Goal: Find specific page/section: Find specific page/section

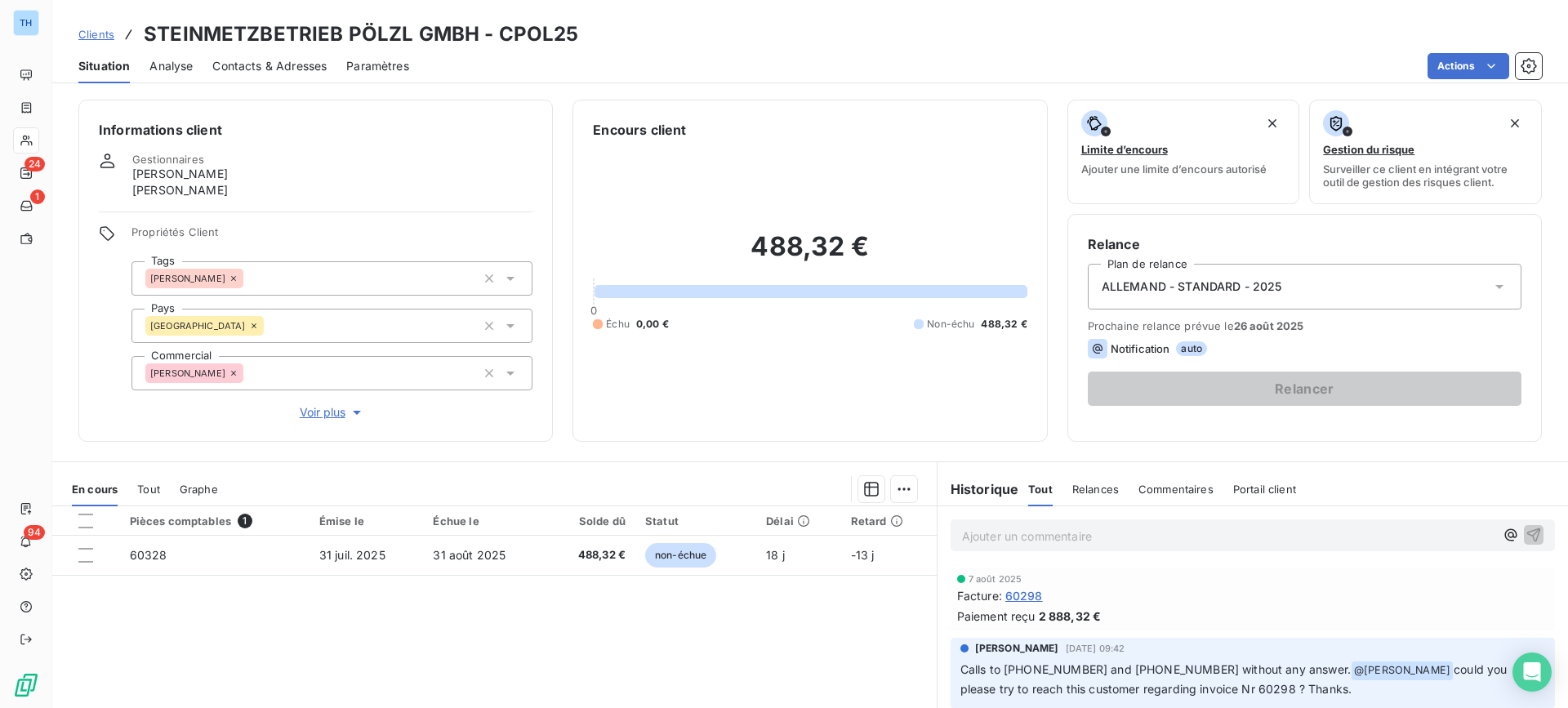
click at [96, 35] on span "Clients" at bounding box center [96, 34] width 36 height 13
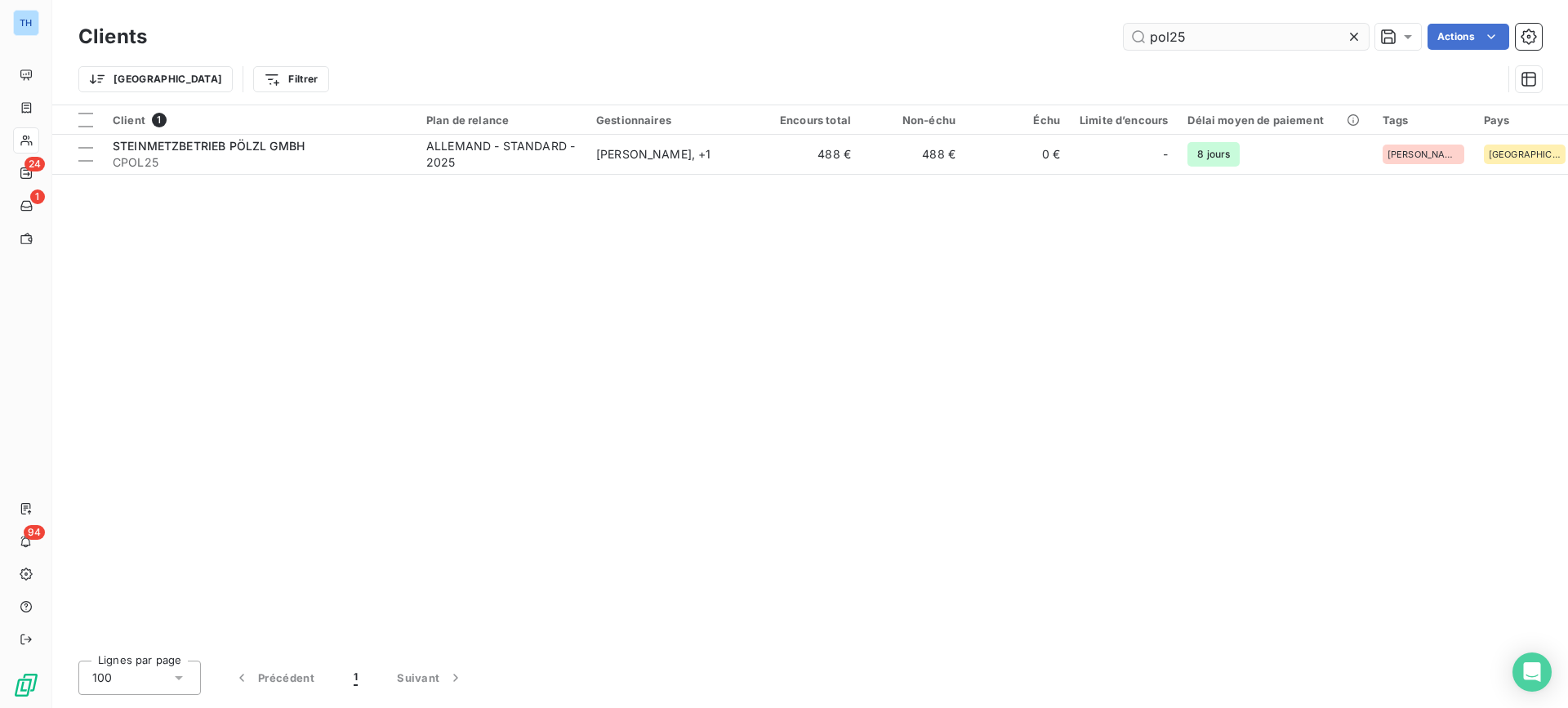
click at [1204, 31] on input "pol25" at bounding box center [1246, 36] width 245 height 26
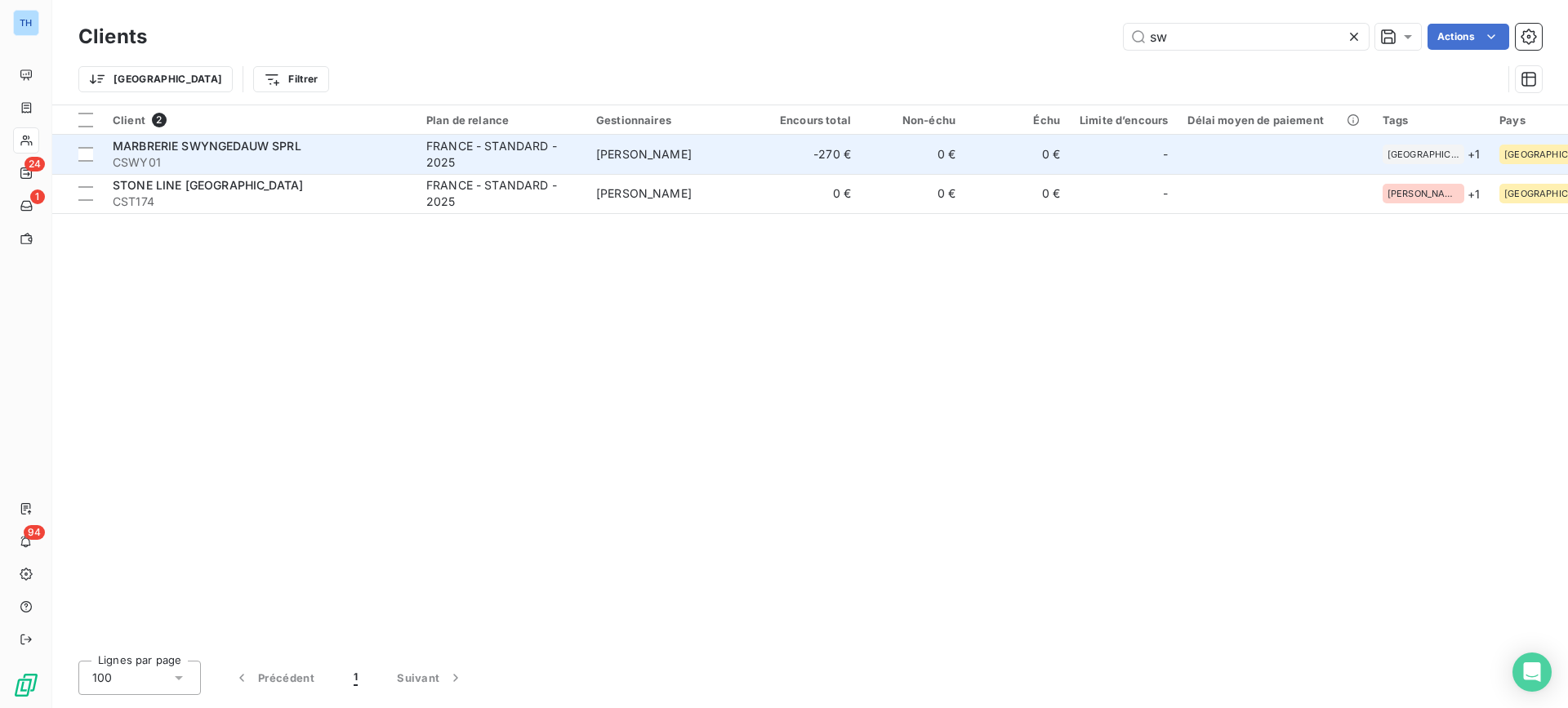
type input "sw"
click at [369, 160] on span "CSWY01" at bounding box center [260, 162] width 294 height 16
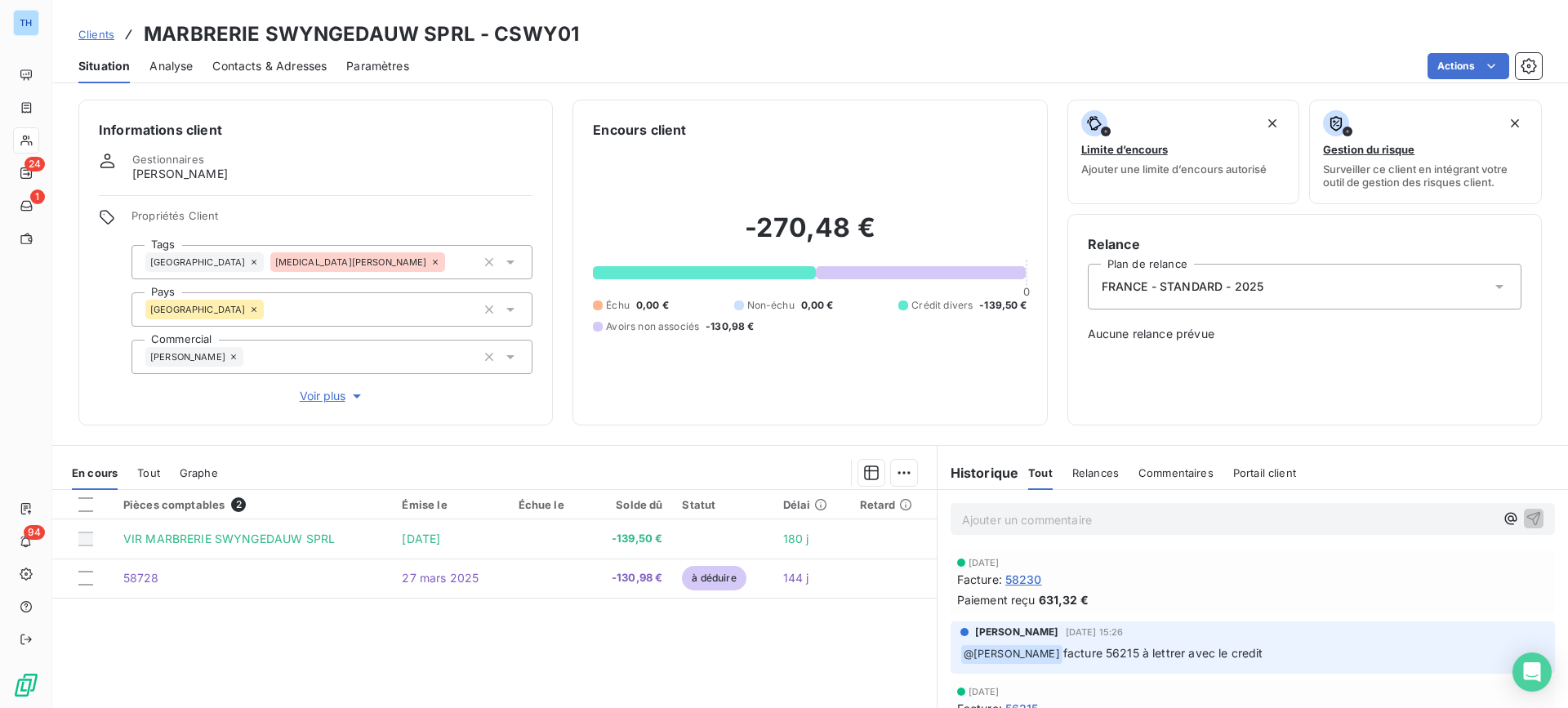
click at [97, 28] on span "Clients" at bounding box center [96, 34] width 36 height 13
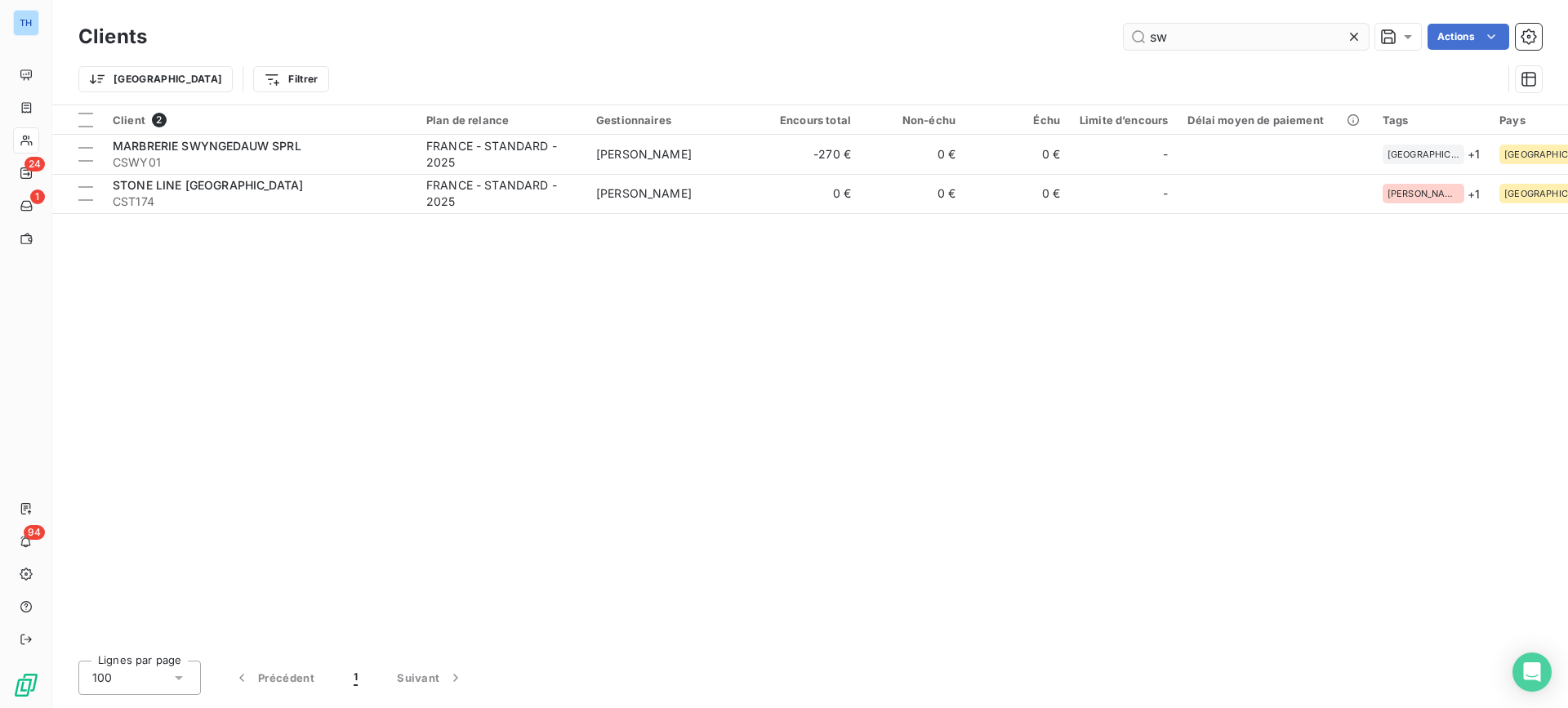
click at [1191, 38] on input "sw" at bounding box center [1246, 36] width 245 height 26
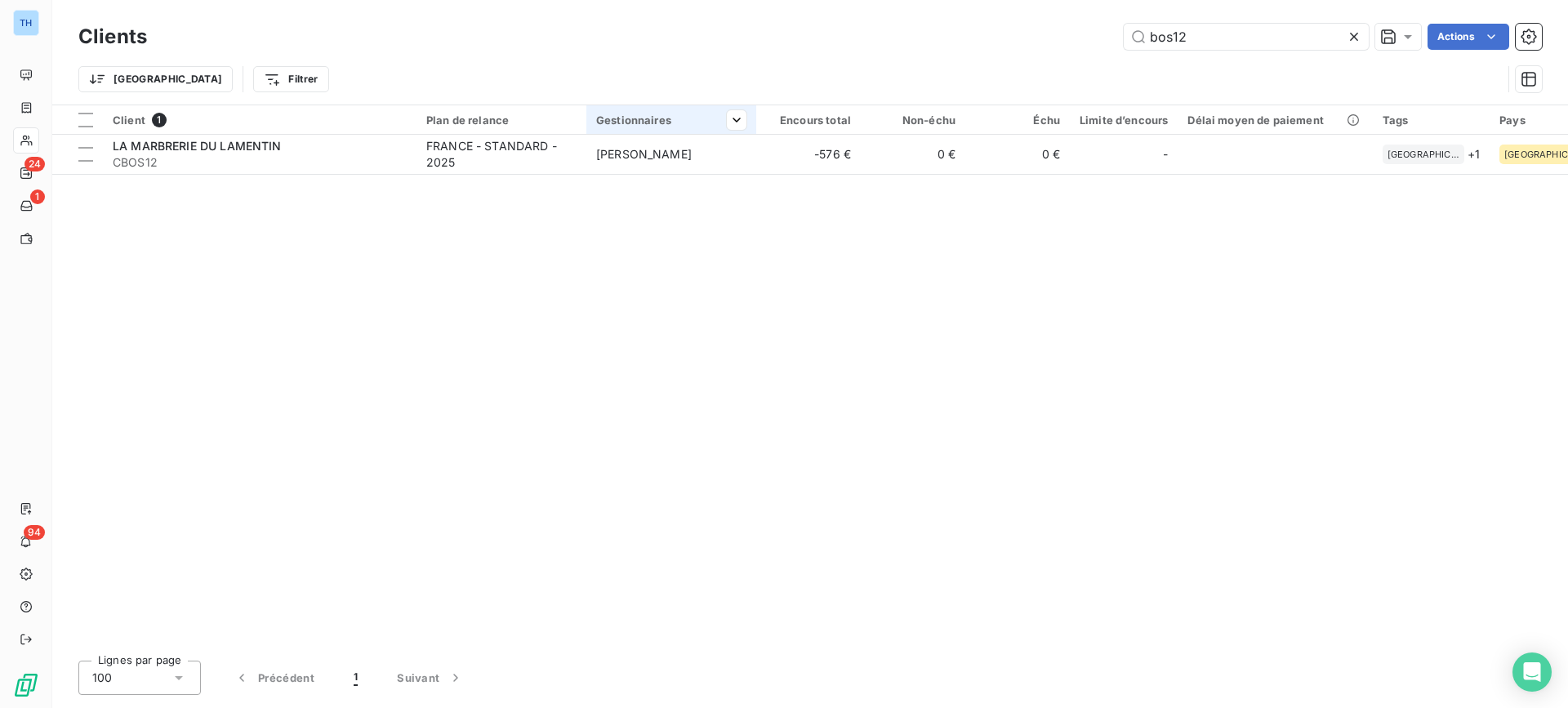
type input "bos12"
click at [593, 129] on th "Gestionnaires" at bounding box center [671, 120] width 170 height 30
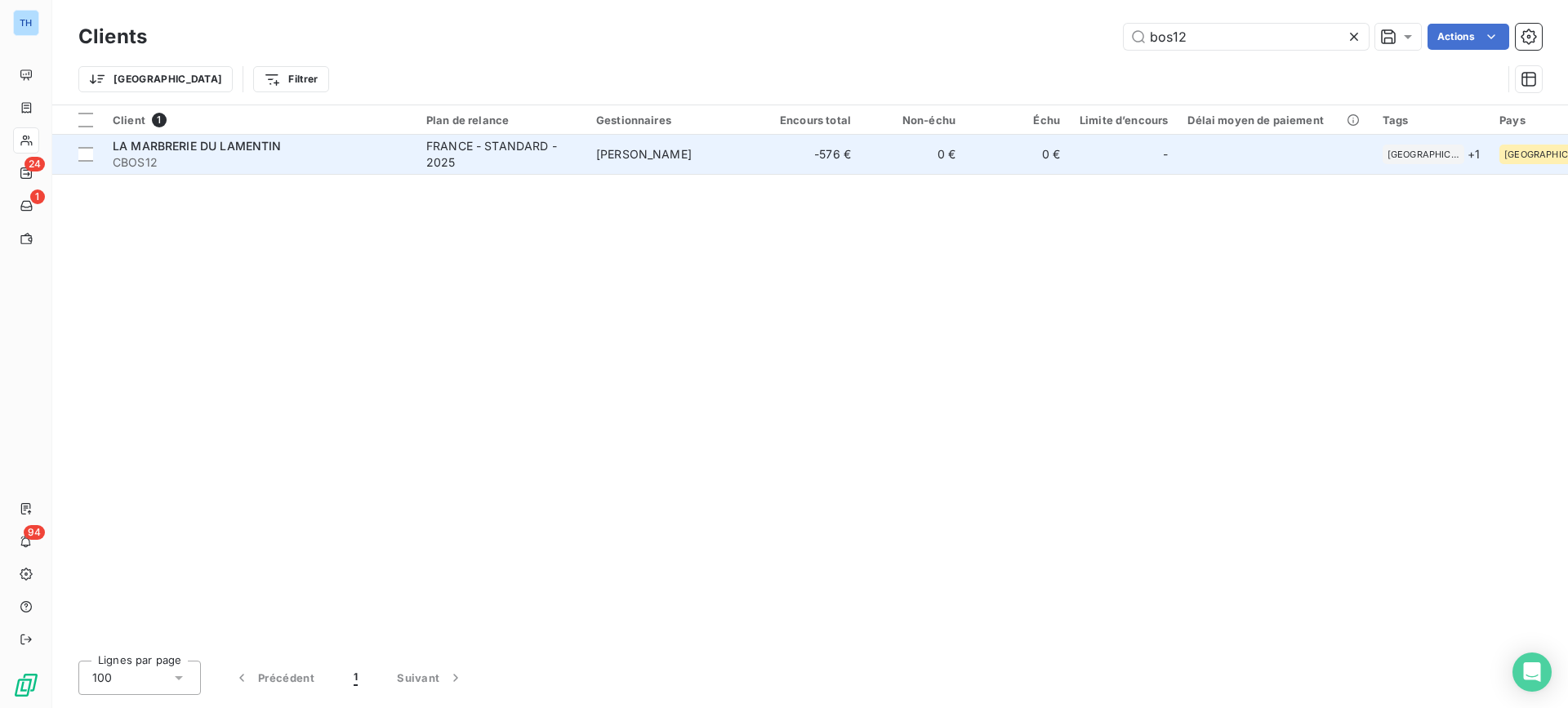
click at [618, 149] on span "[PERSON_NAME]" at bounding box center [644, 154] width 95 height 14
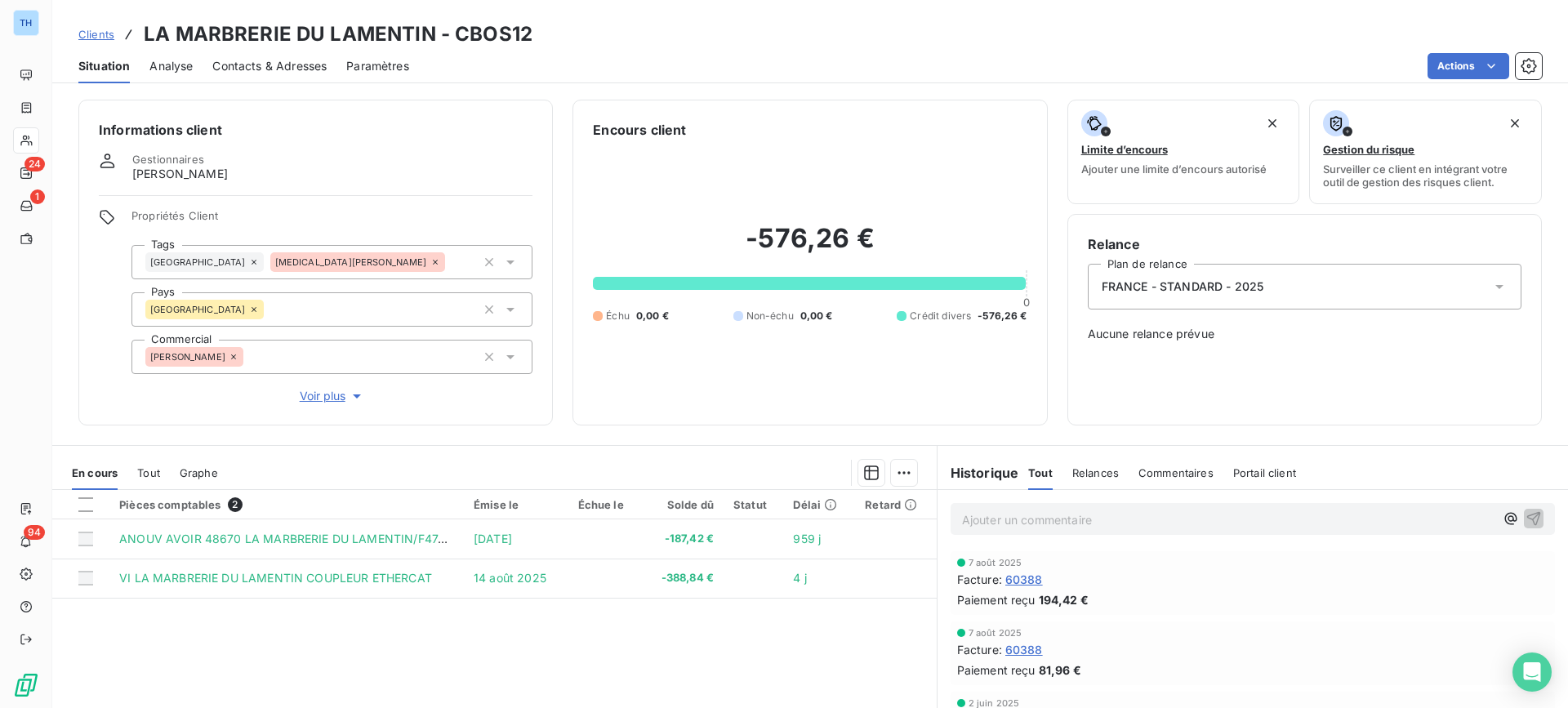
click at [90, 35] on span "Clients" at bounding box center [96, 34] width 36 height 13
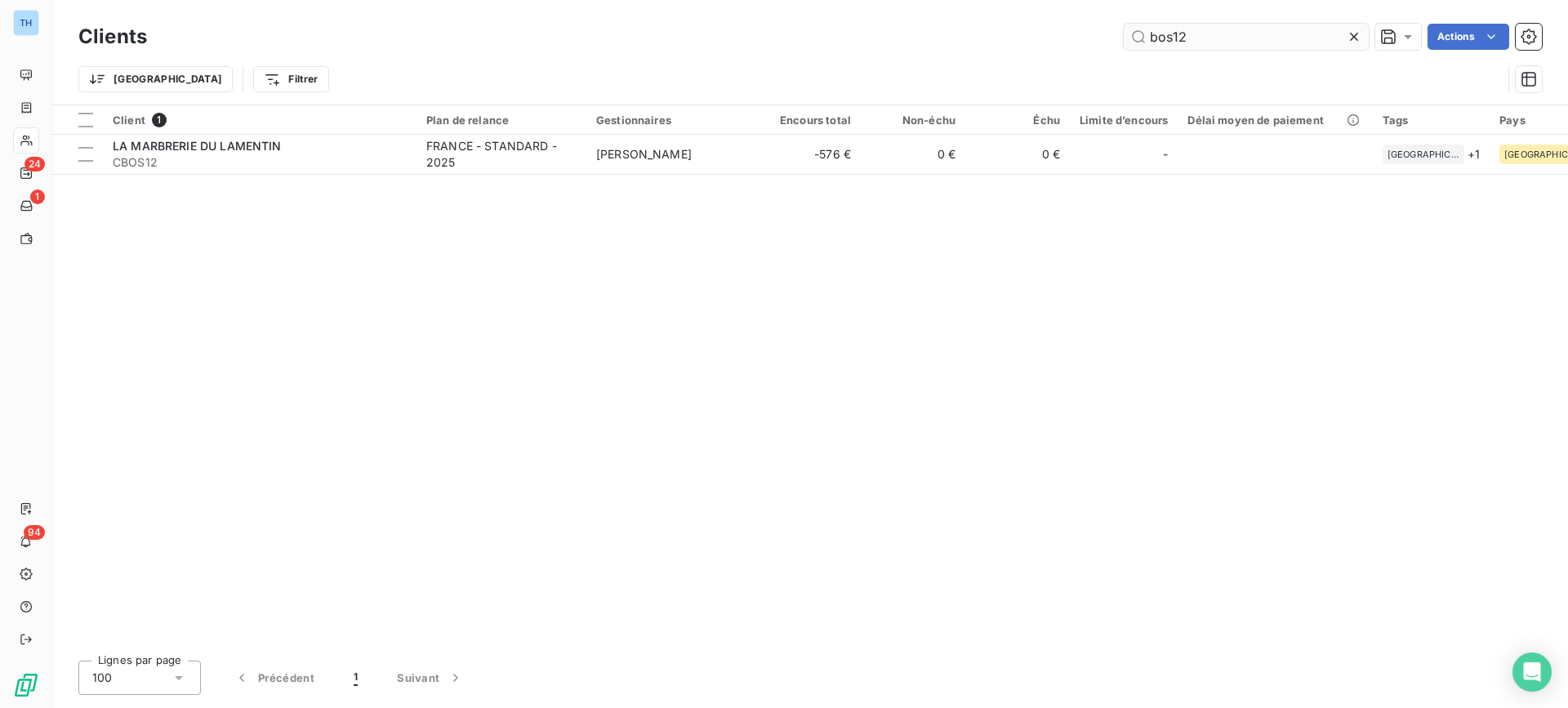
click at [1213, 39] on input "bos12" at bounding box center [1246, 36] width 245 height 26
click at [1213, 39] on input "on" at bounding box center [1246, 36] width 245 height 26
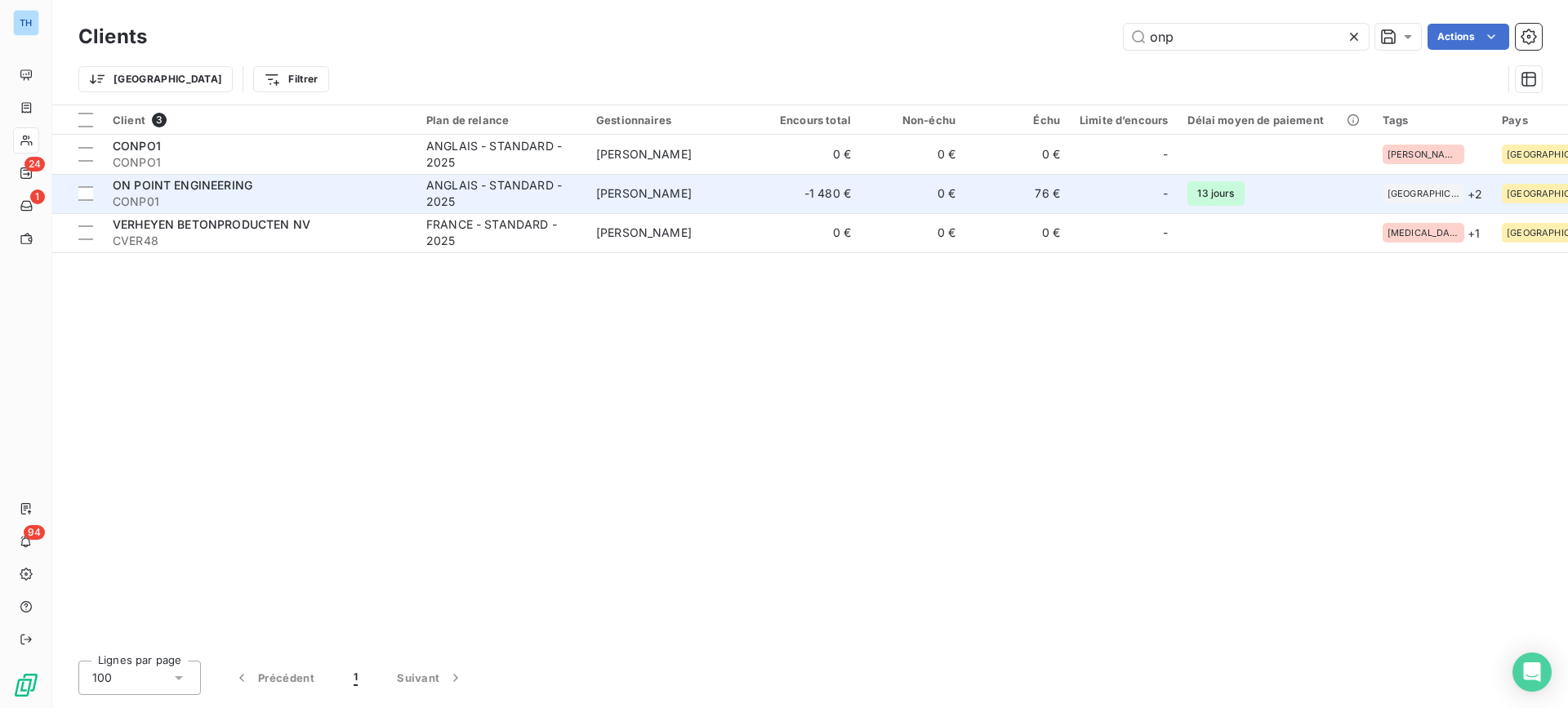
type input "onp"
click at [350, 193] on span "CONP01" at bounding box center [260, 201] width 294 height 16
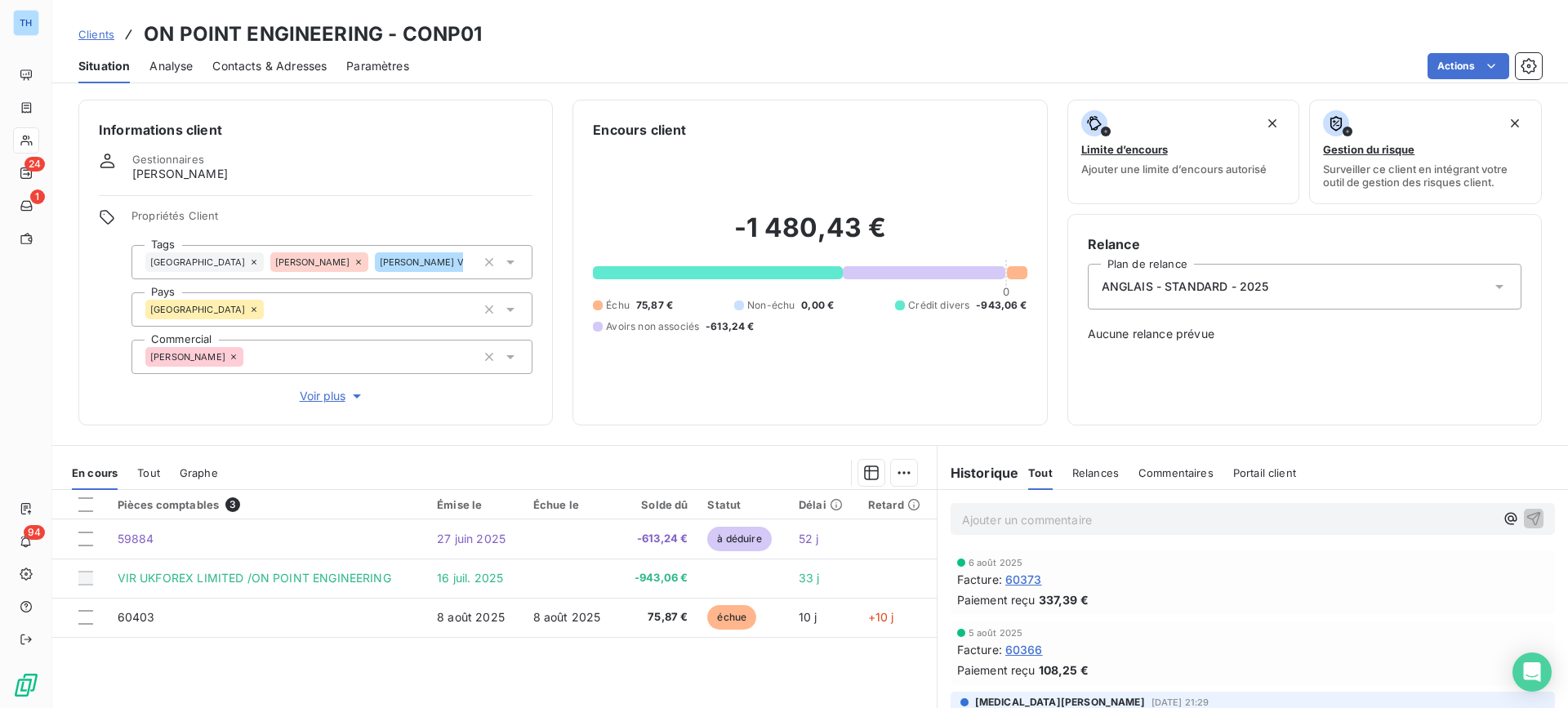
scroll to position [145, 0]
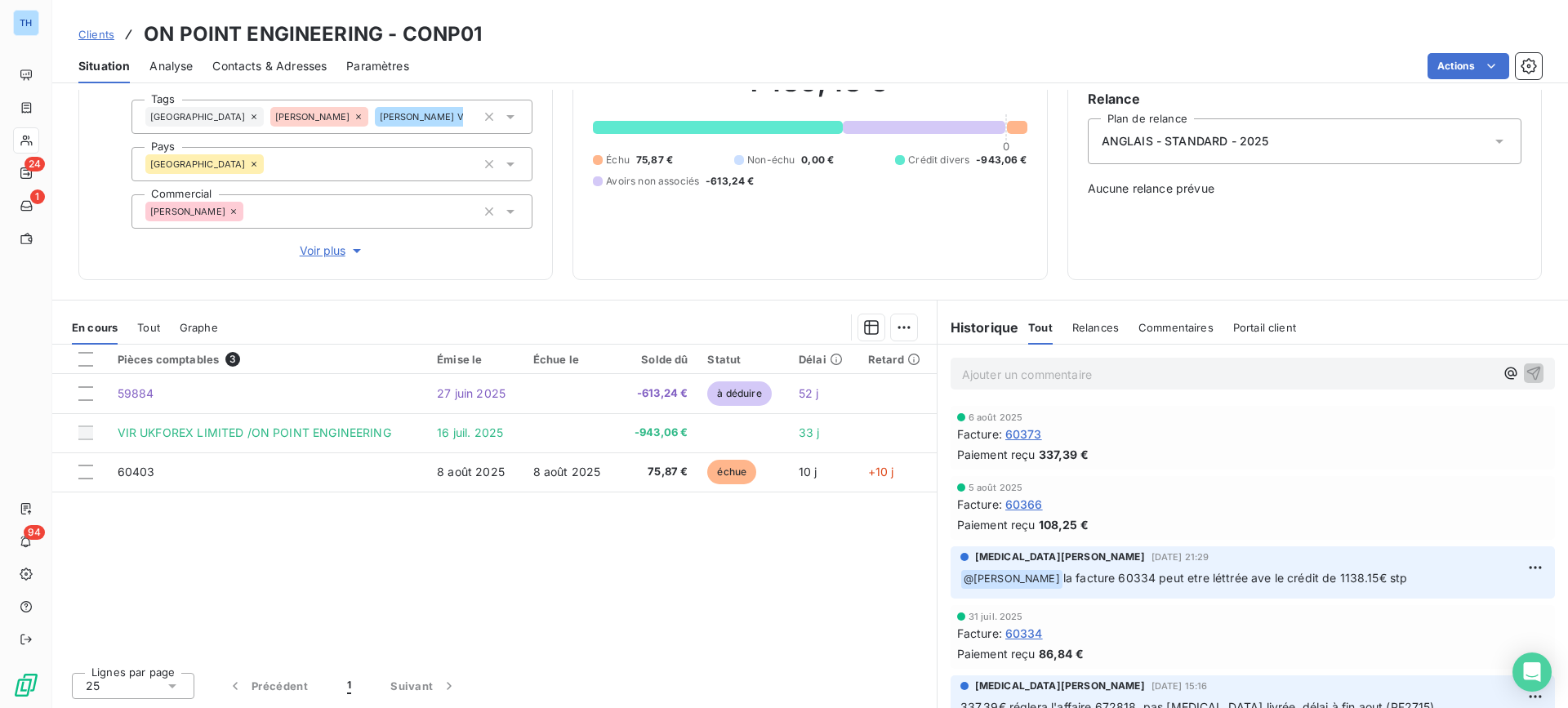
click at [532, 539] on div "Pièces comptables 3 Émise le Échue le Solde dû Statut Délai Retard 59884 [DATE]…" at bounding box center [494, 501] width 884 height 315
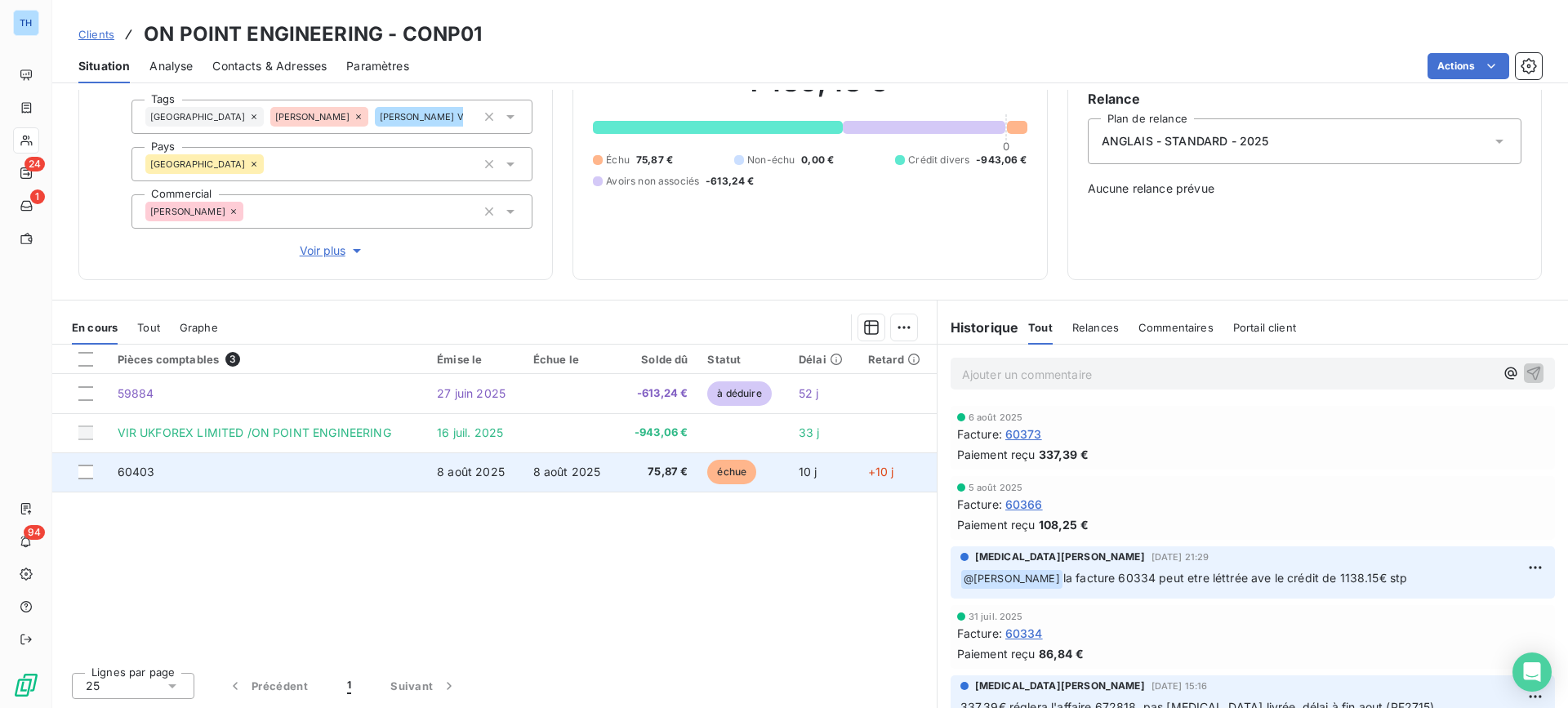
click at [533, 472] on span "8 août 2025" at bounding box center [567, 472] width 67 height 14
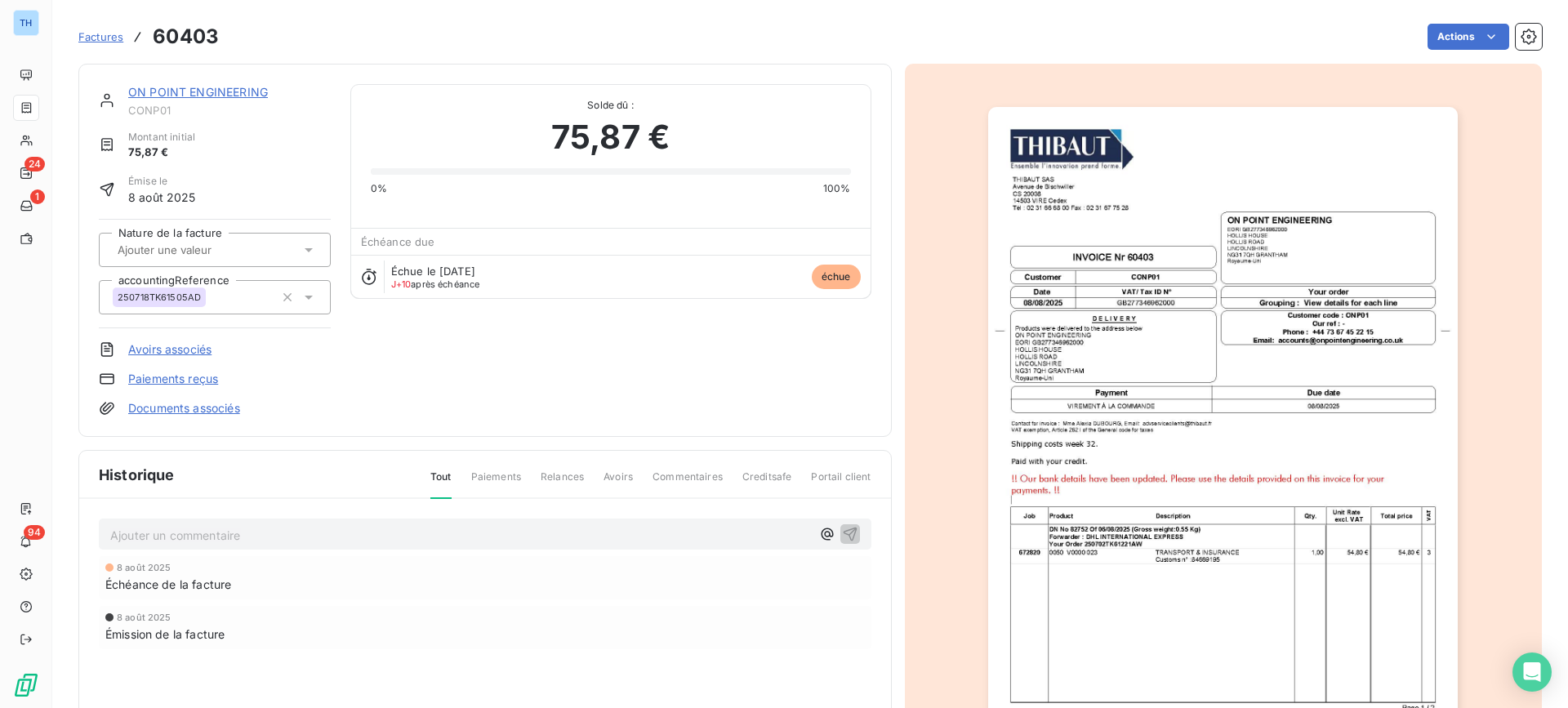
click at [200, 90] on link "ON POINT ENGINEERING" at bounding box center [198, 92] width 140 height 14
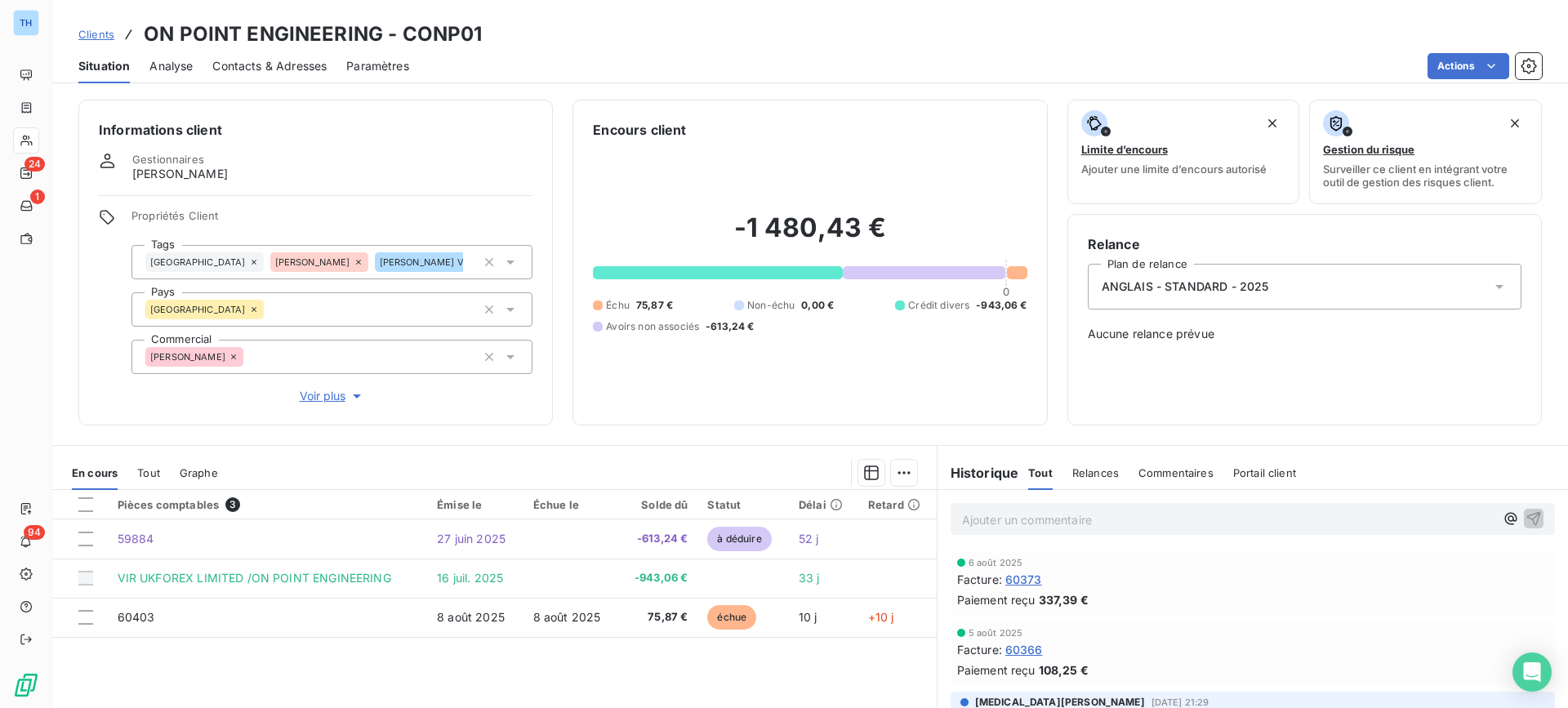
click at [89, 36] on span "Clients" at bounding box center [96, 34] width 36 height 13
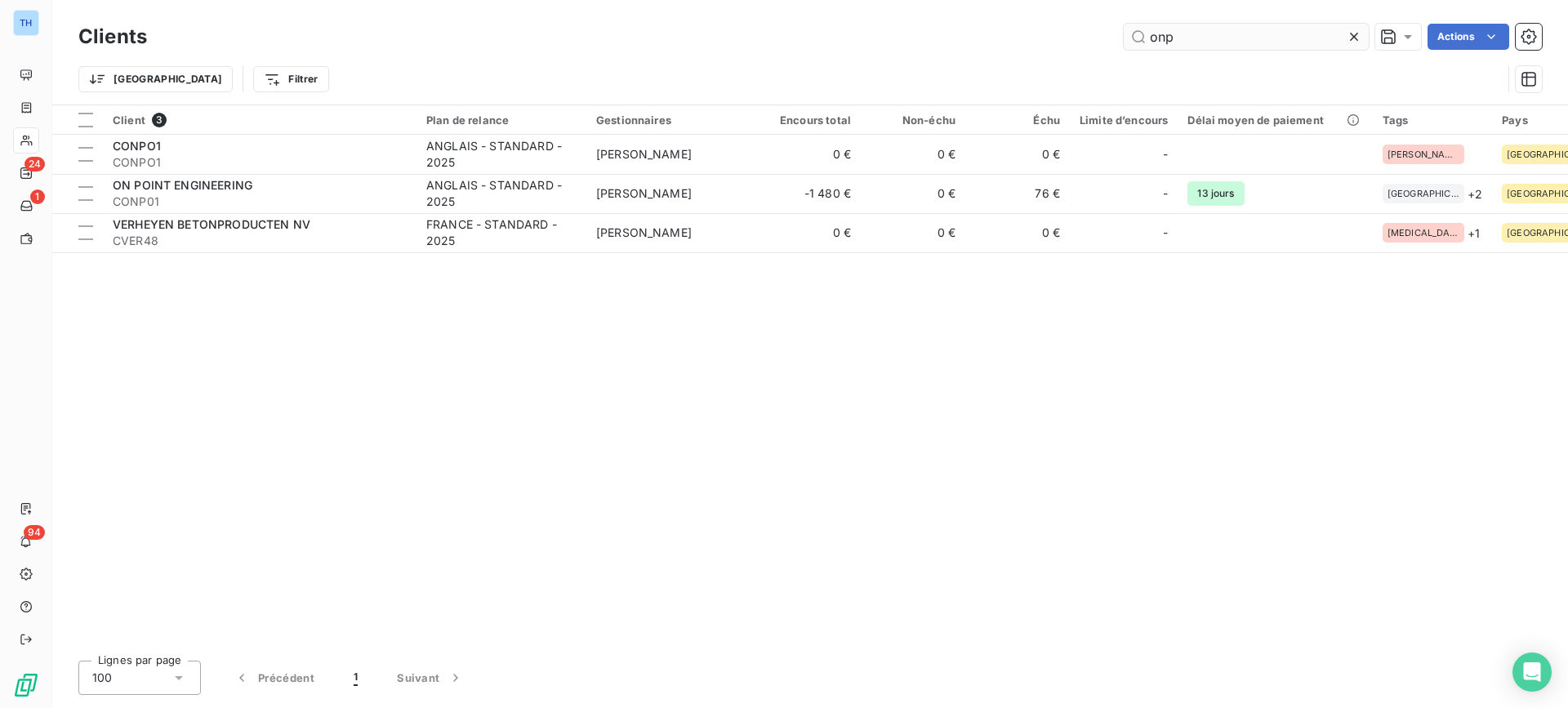
click at [1197, 38] on input "onp" at bounding box center [1246, 36] width 245 height 26
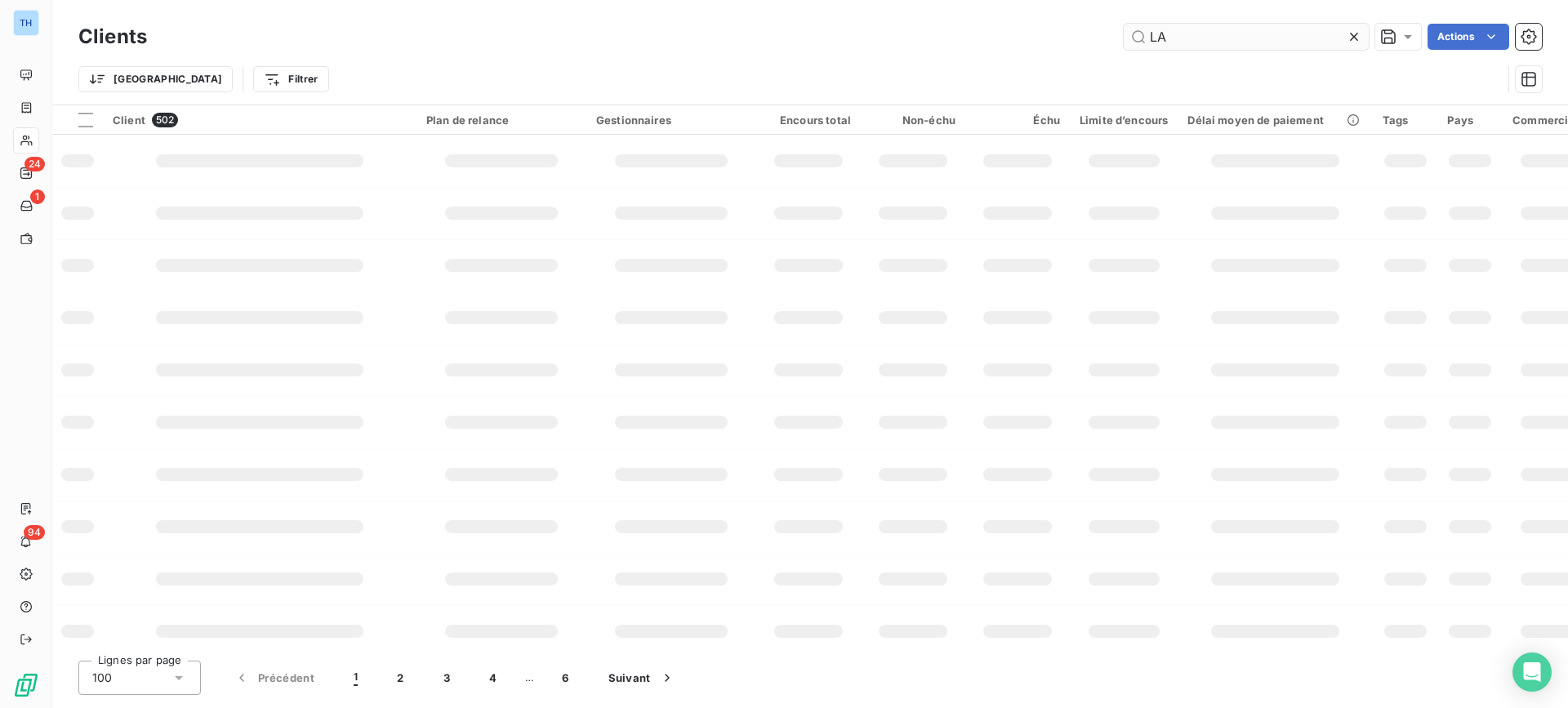
type input "LAT"
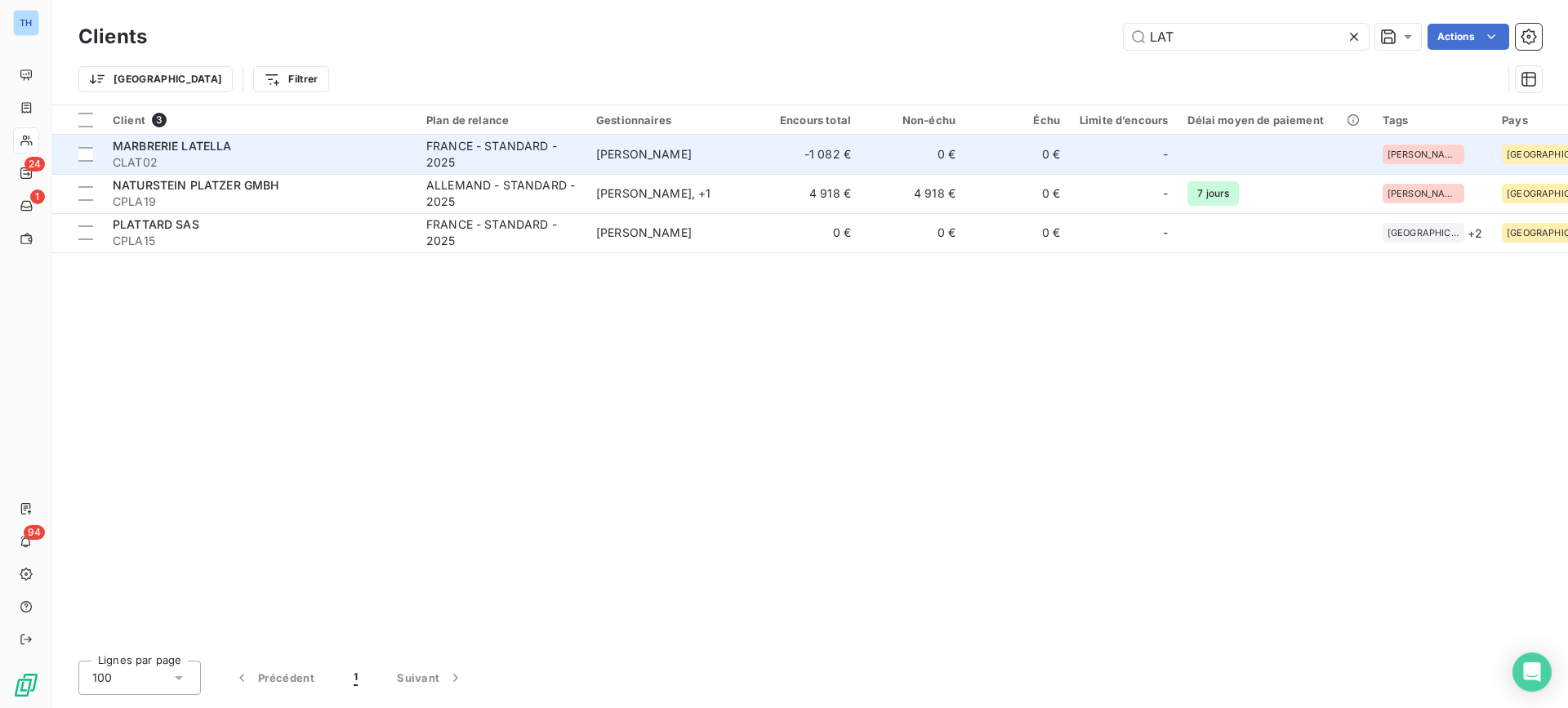
click at [291, 154] on span "CLAT02" at bounding box center [260, 162] width 294 height 16
